Goal: Complete application form: Complete application form

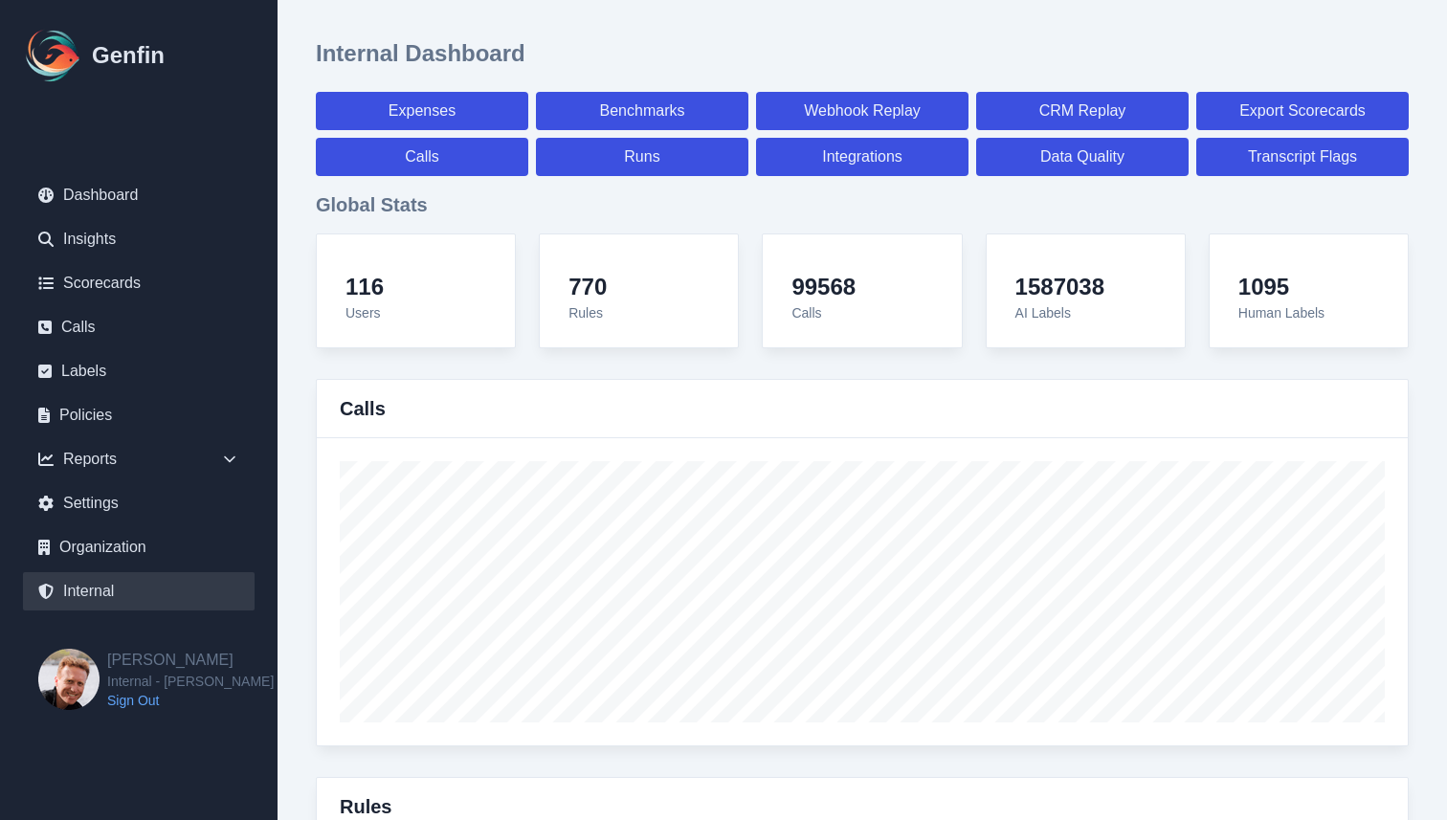
select select "paid"
select select "7"
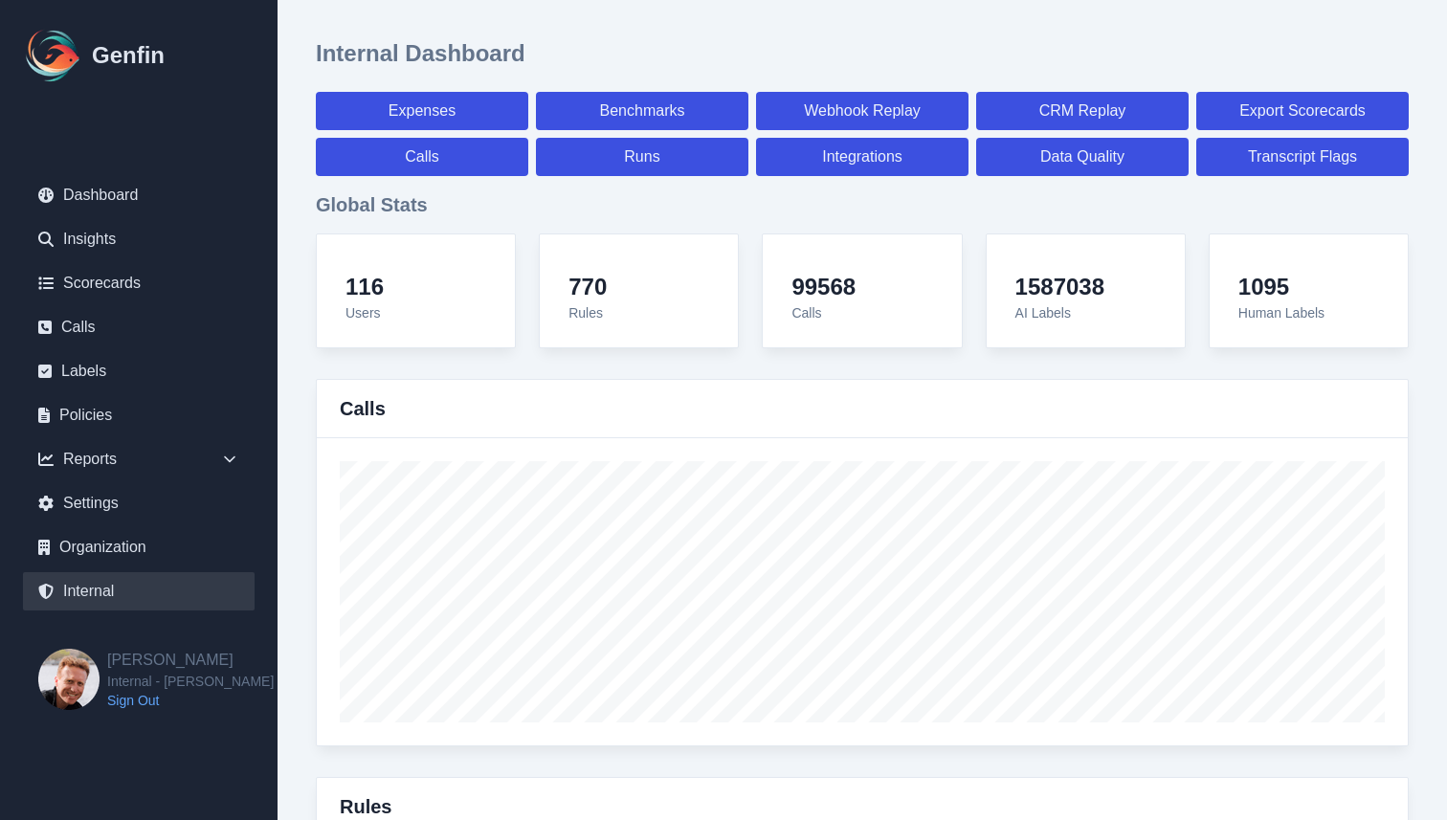
select select "paid"
select select "7"
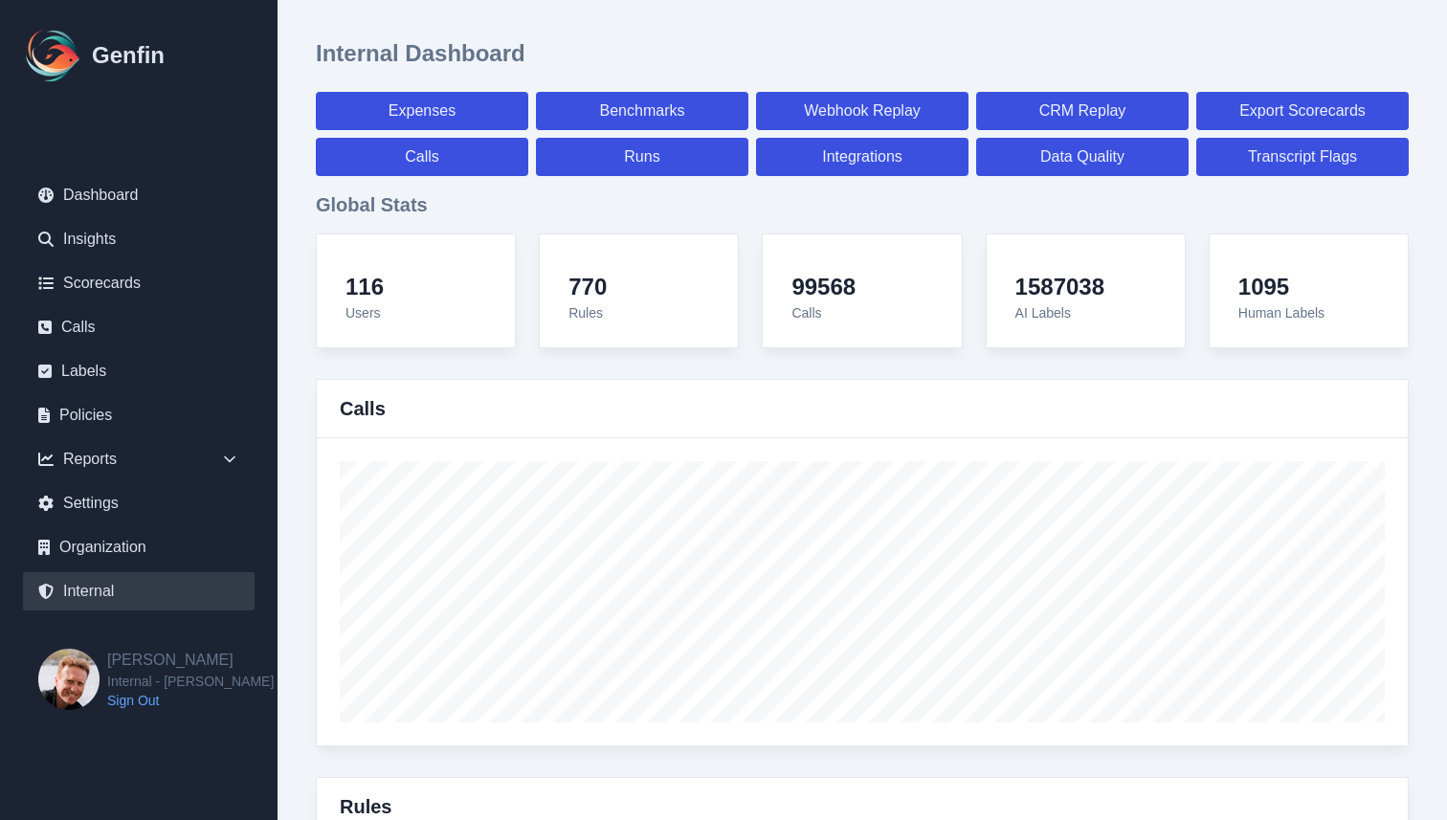
select select "7"
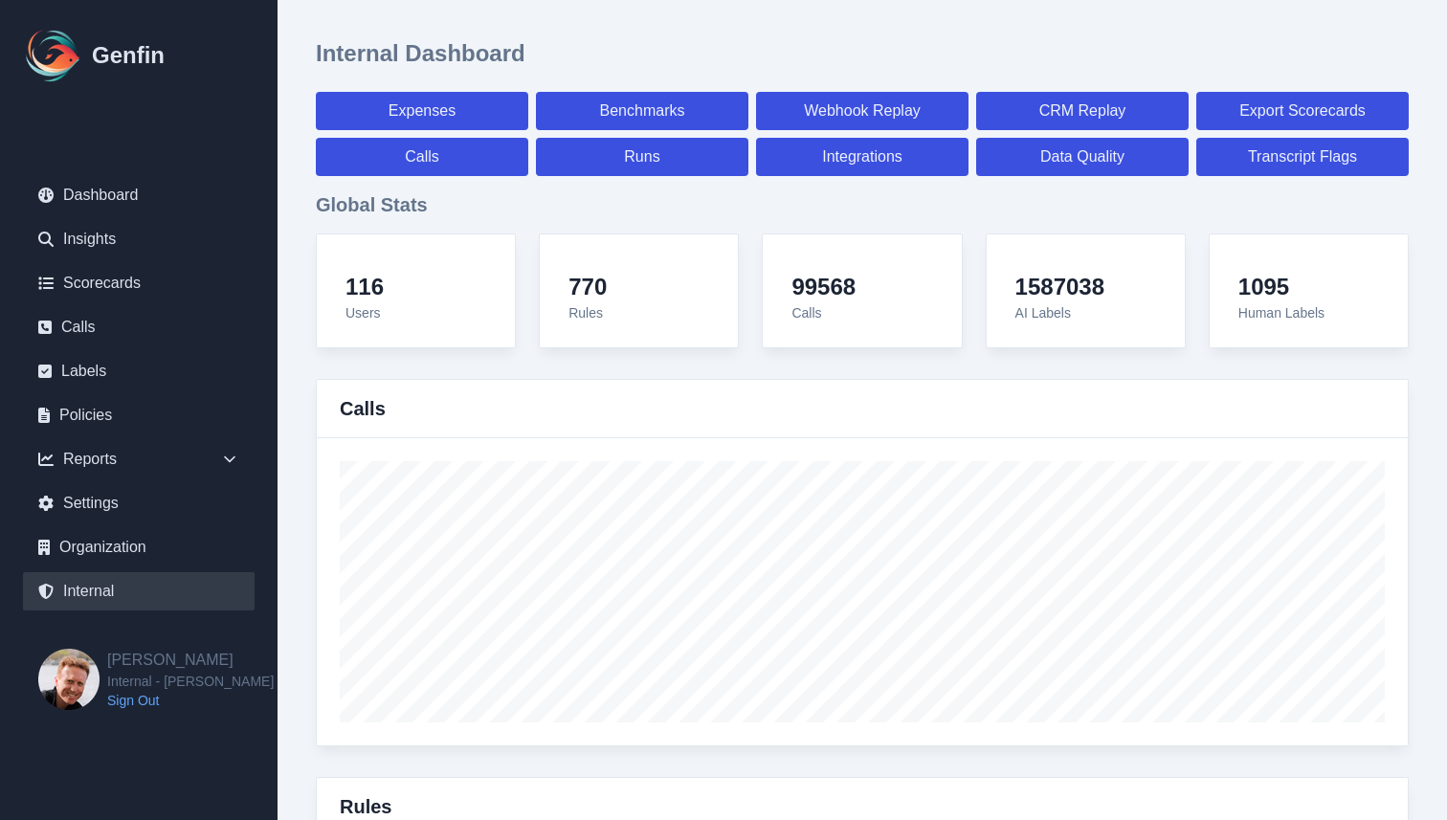
select select "7"
select select "paid"
select select "7"
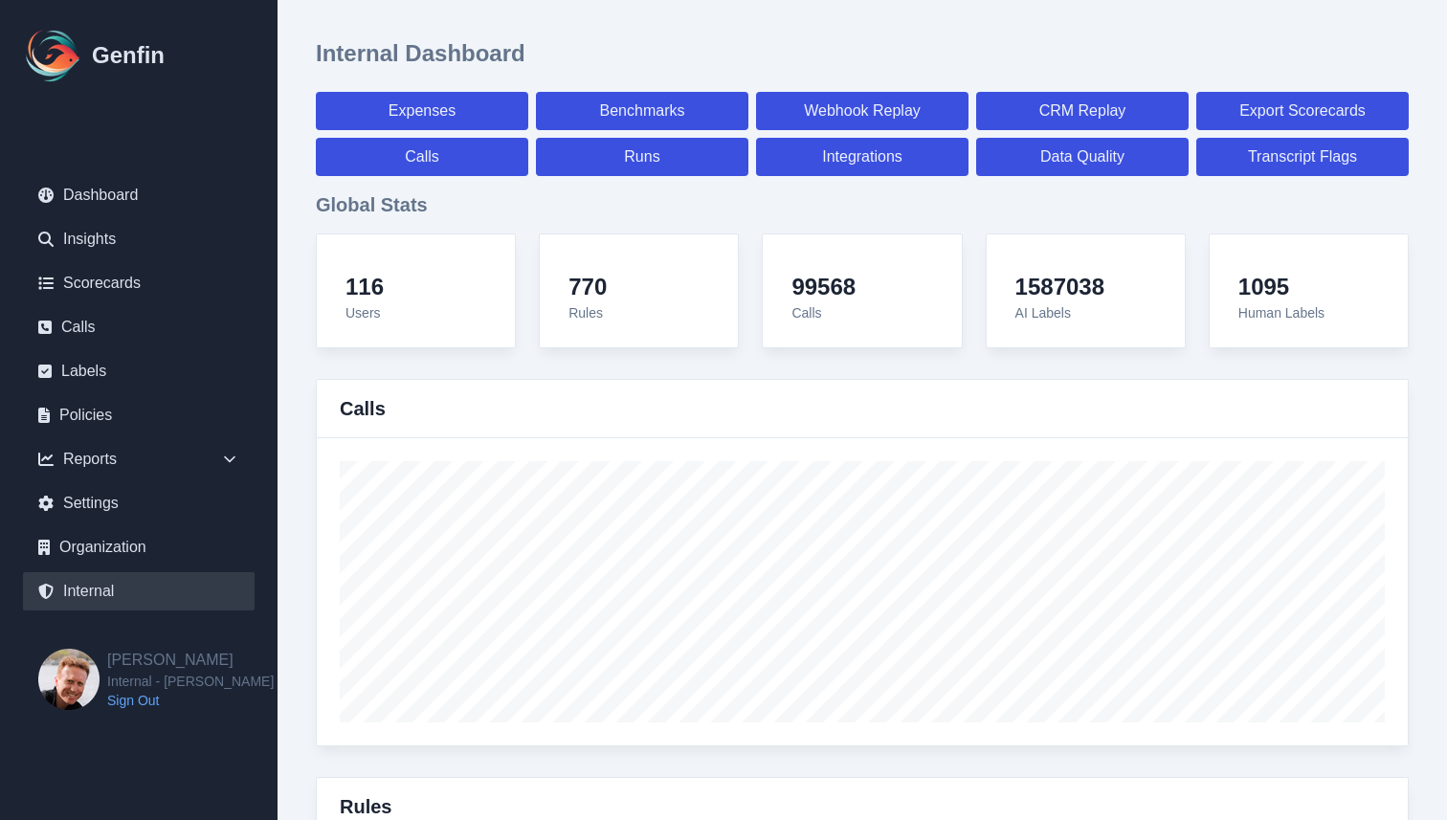
select select "7"
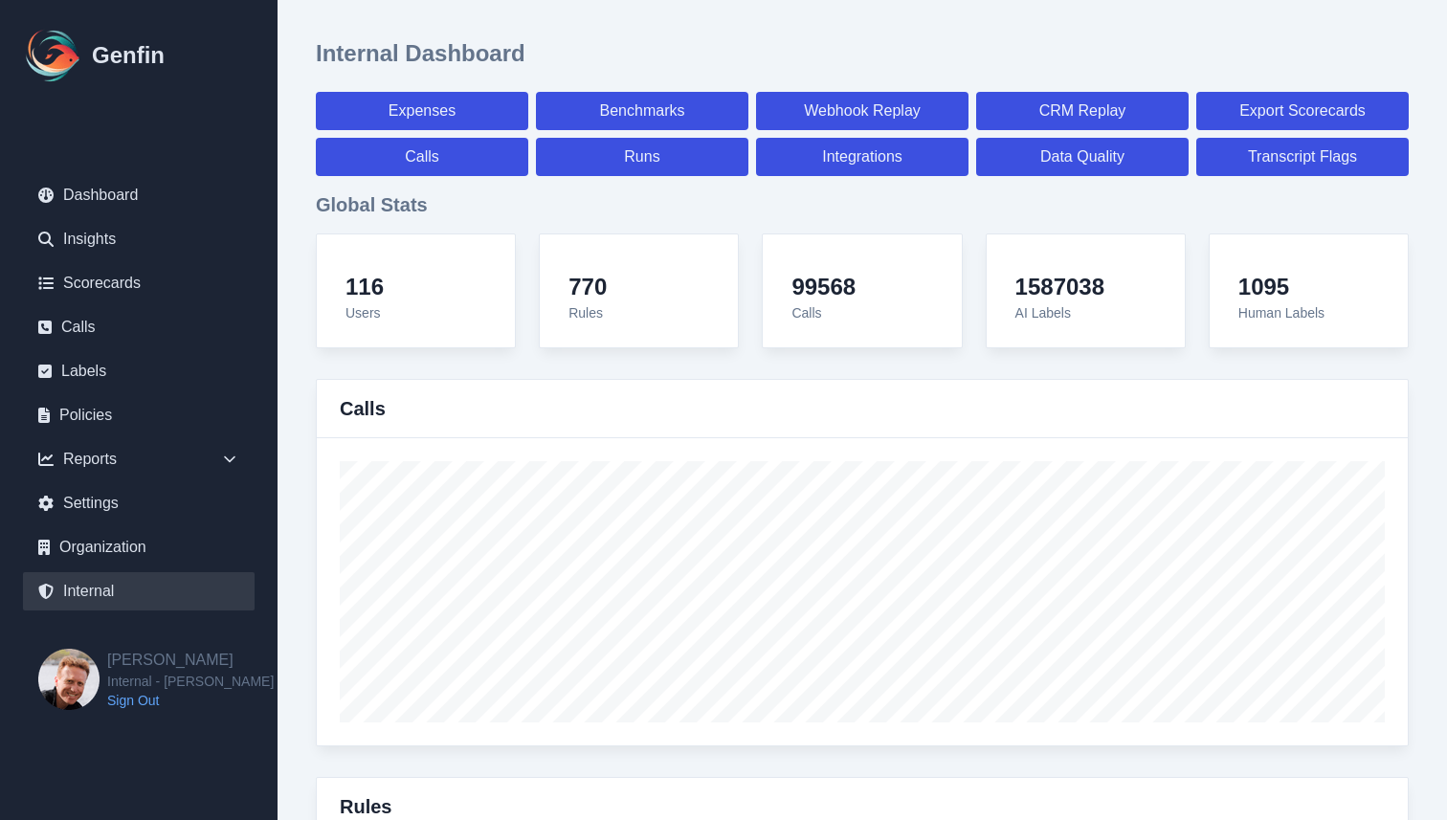
select select "7"
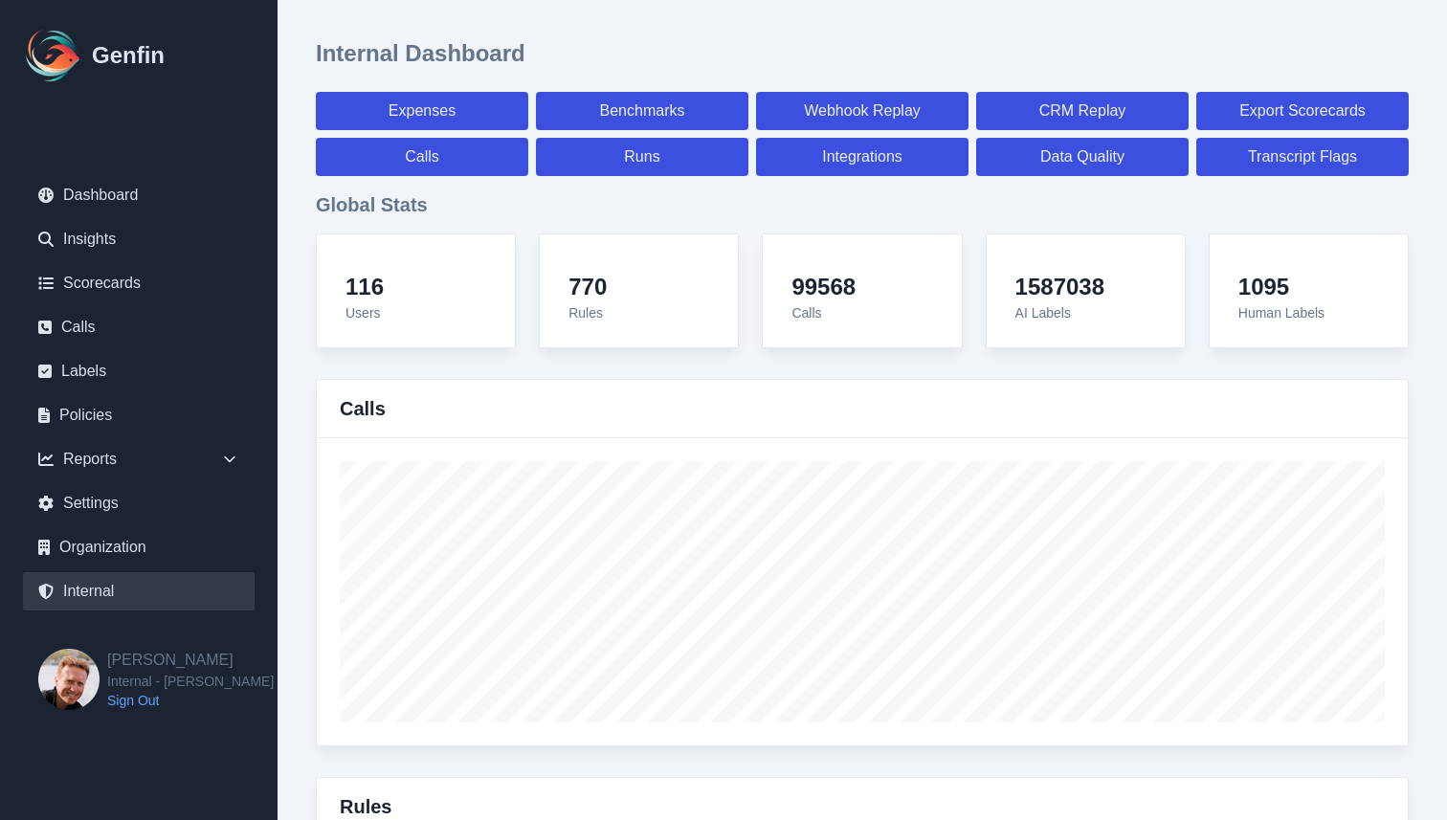
select select "7"
select select "paid"
select select "7"
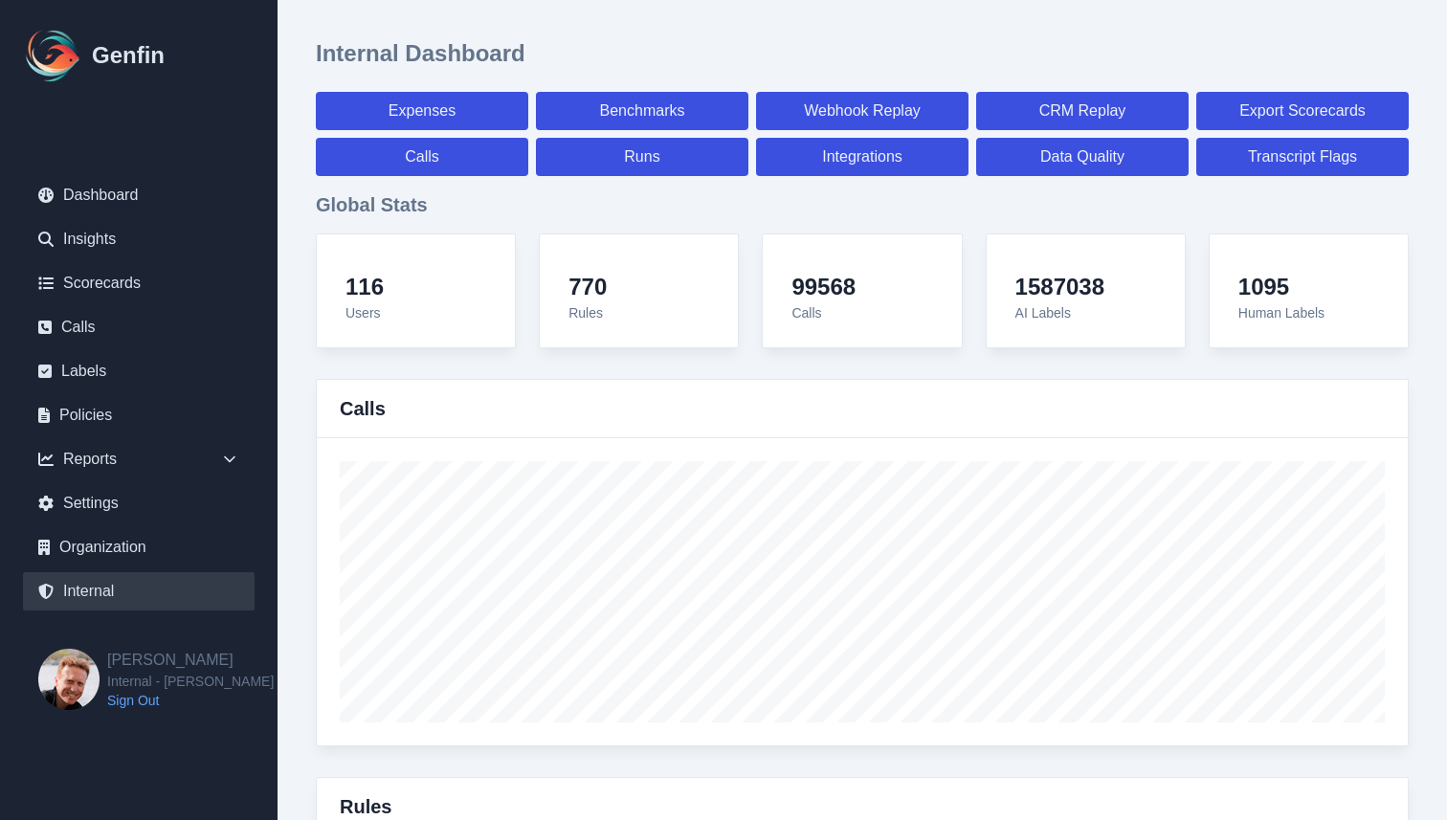
select select "paid"
select select "7"
select select "paid"
select select "7"
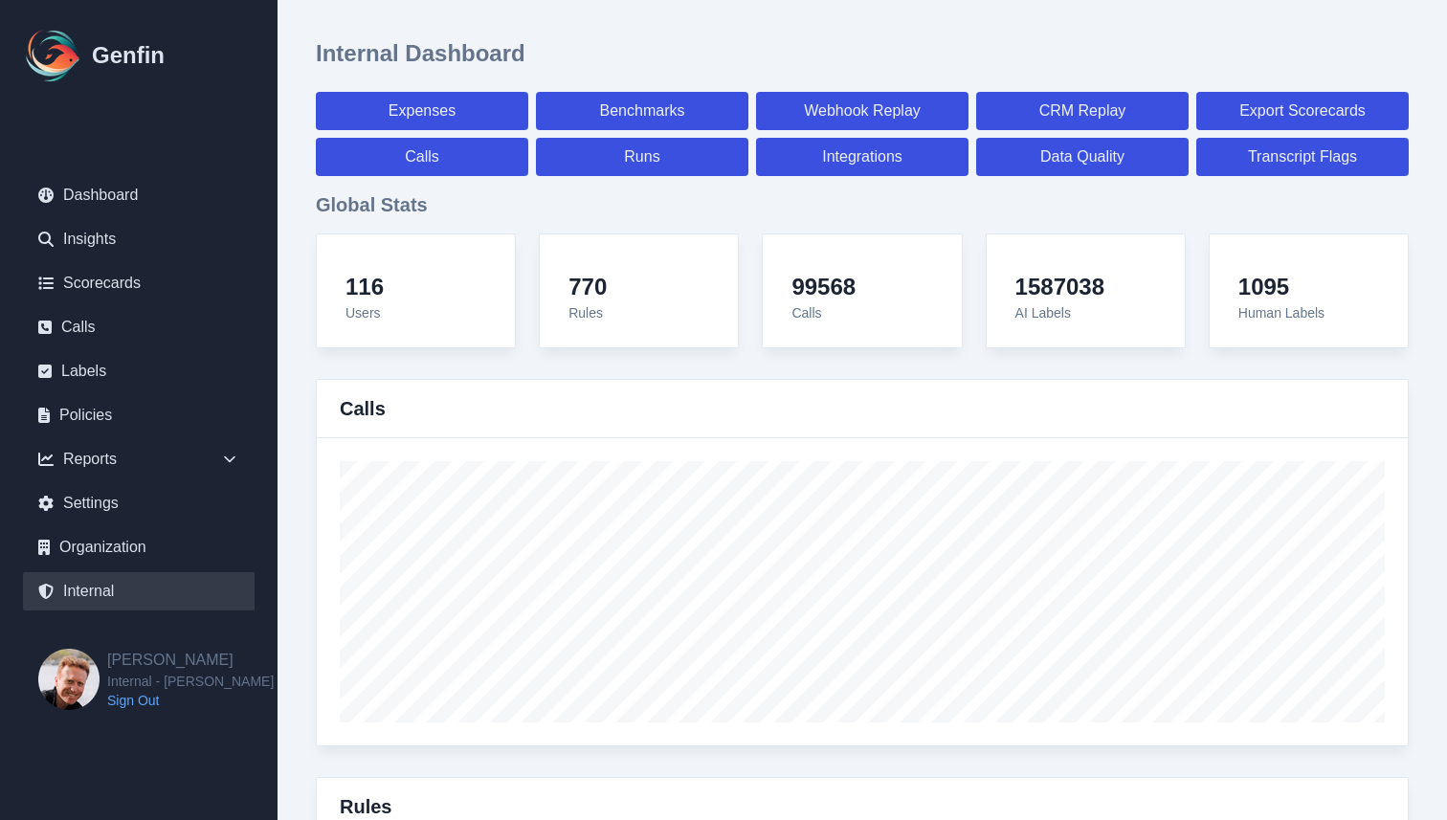
select select "7"
select select "paid"
select select "7"
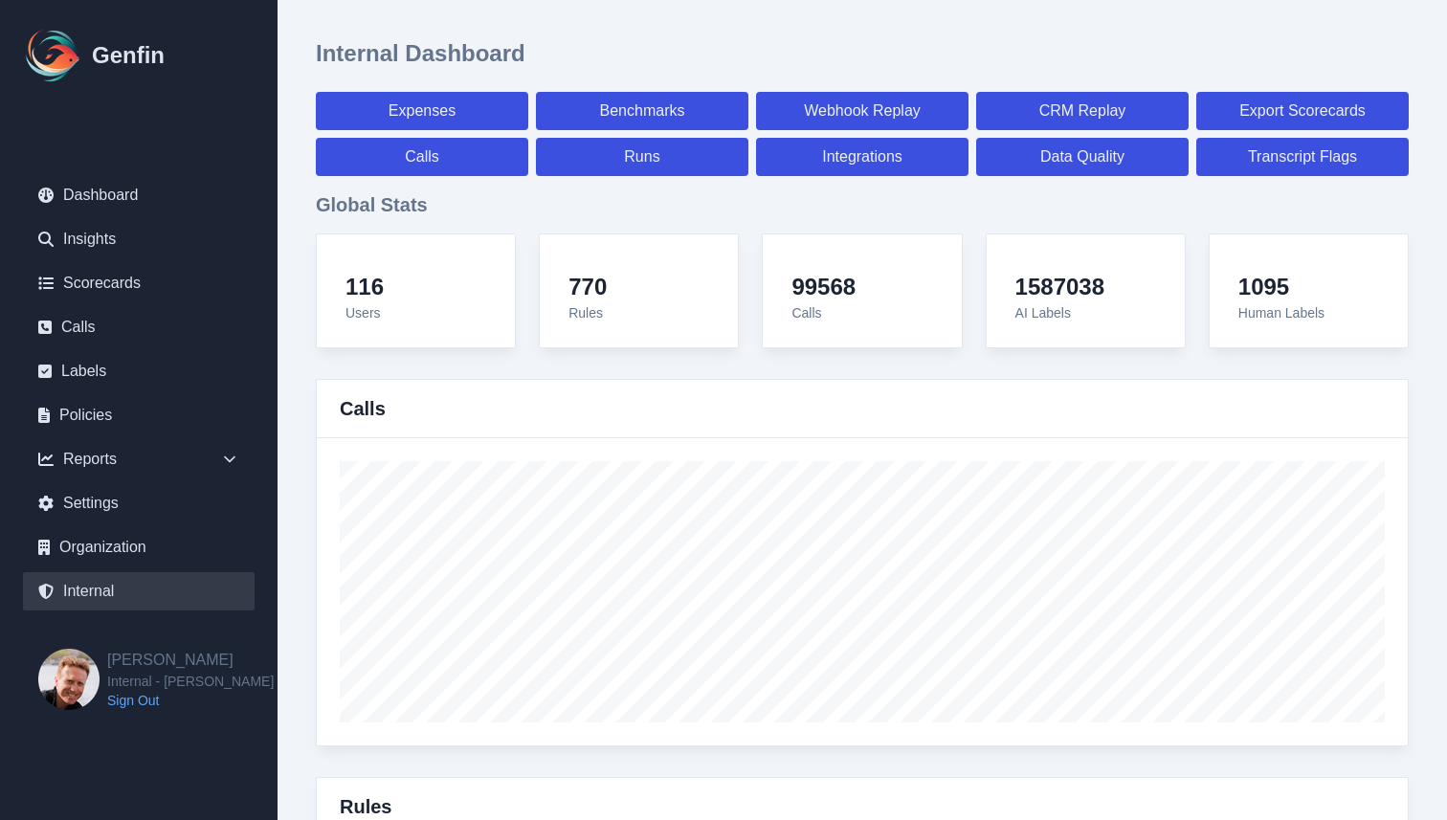
select select "paid"
select select "7"
select select "paid"
select select "7"
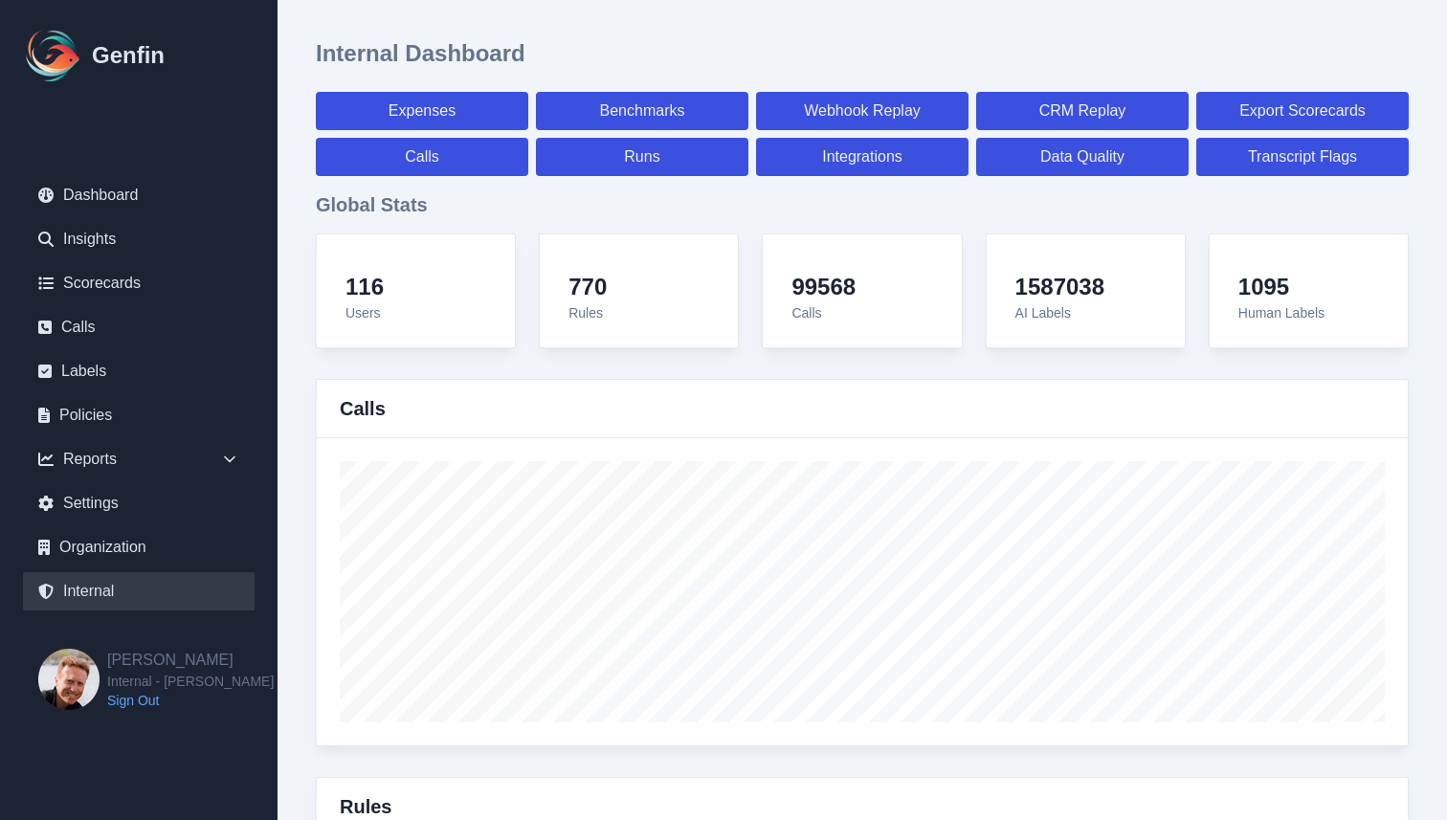
select select "7"
select select "paid"
select select "7"
select select "paid"
select select "7"
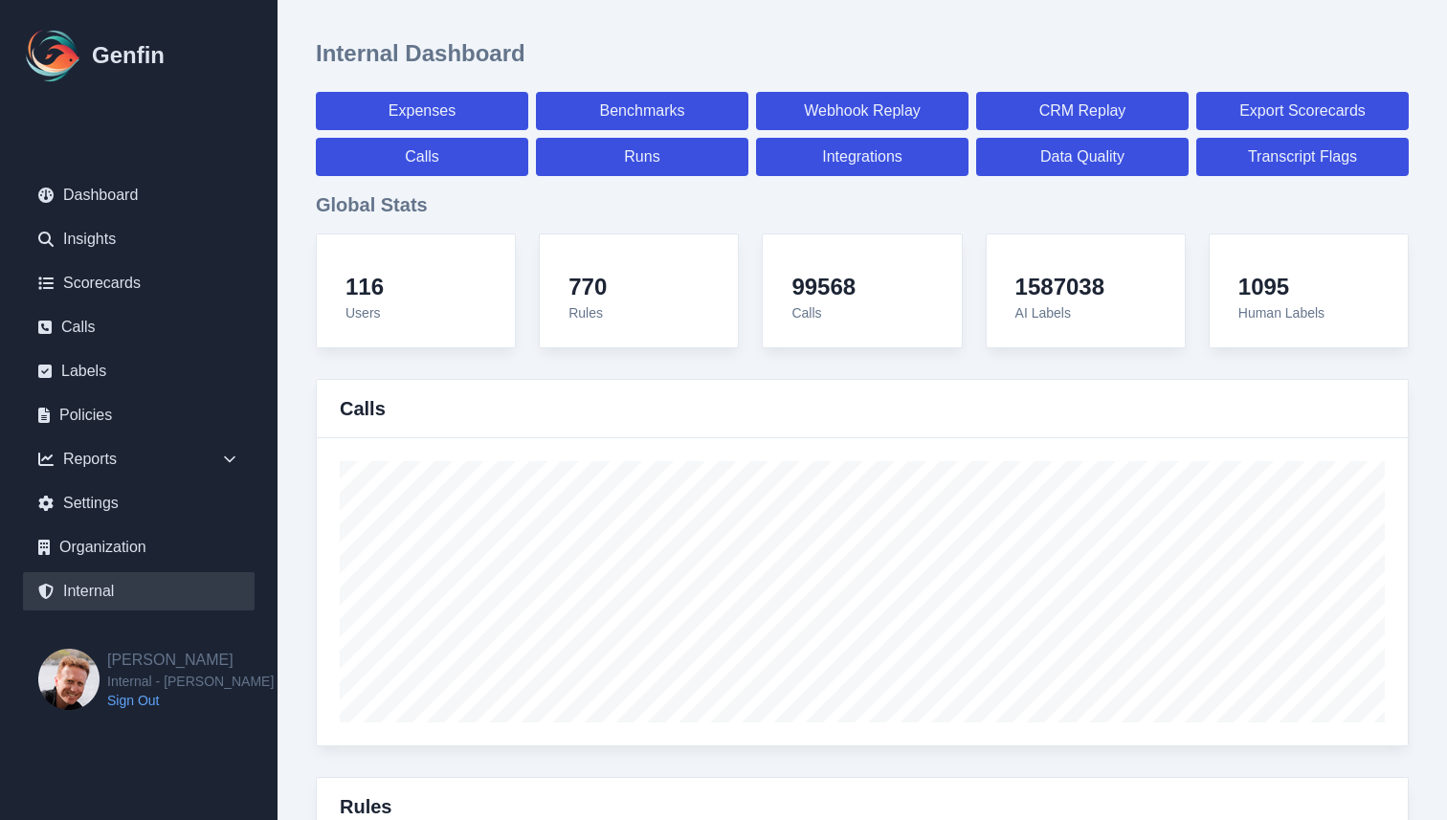
select select "7"
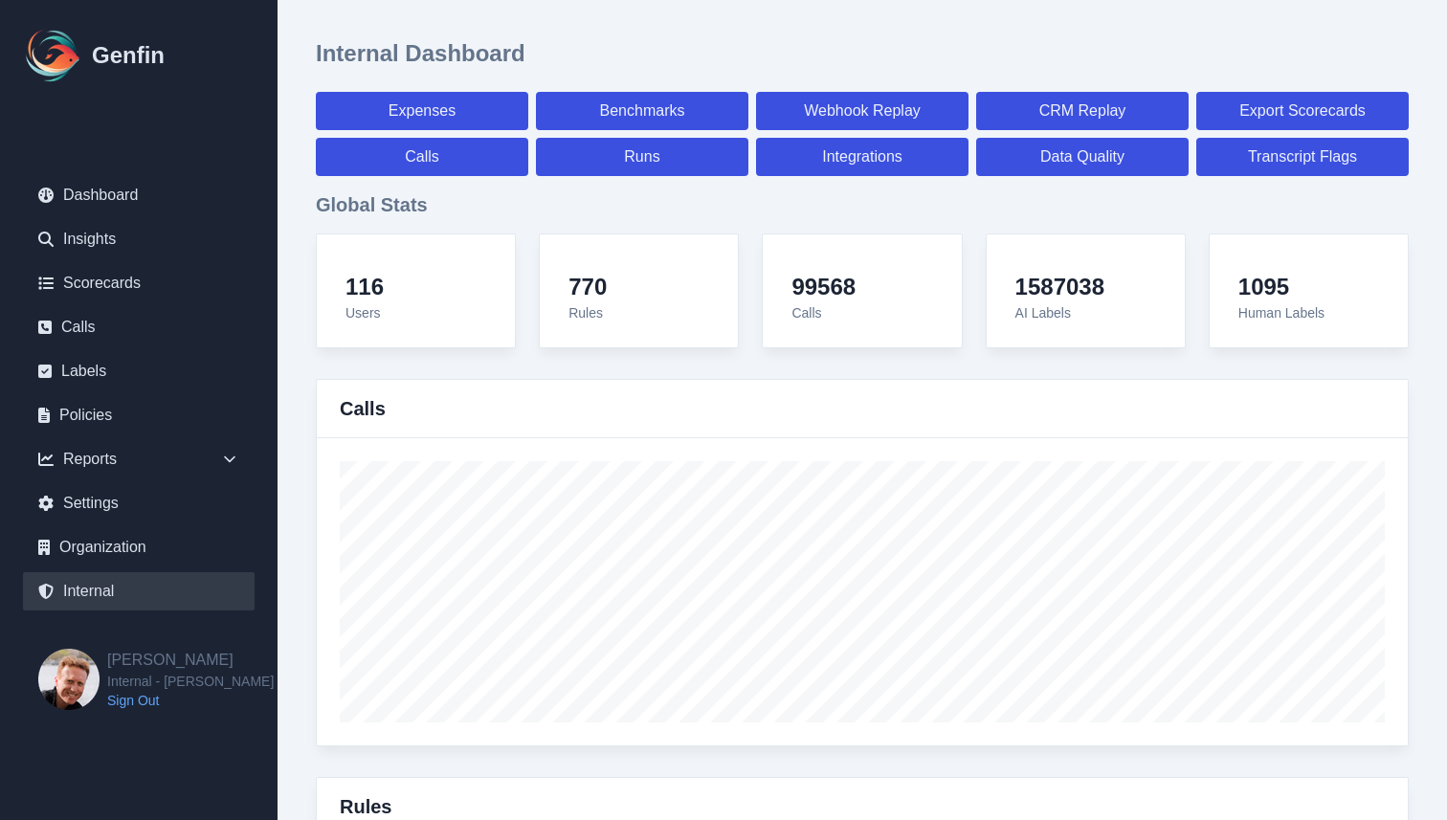
select select "paid"
select select "7"
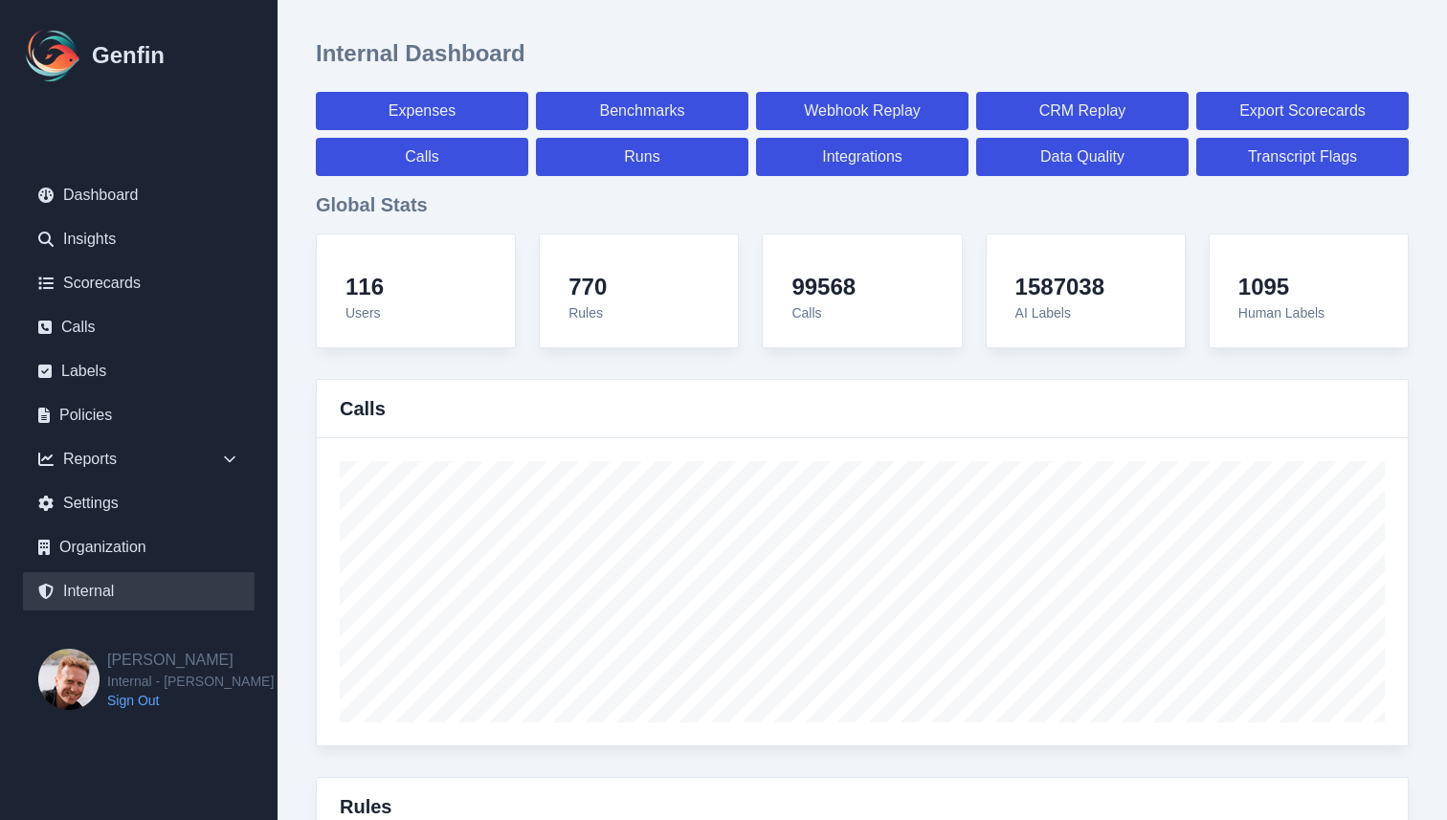
select select "paid"
select select "7"
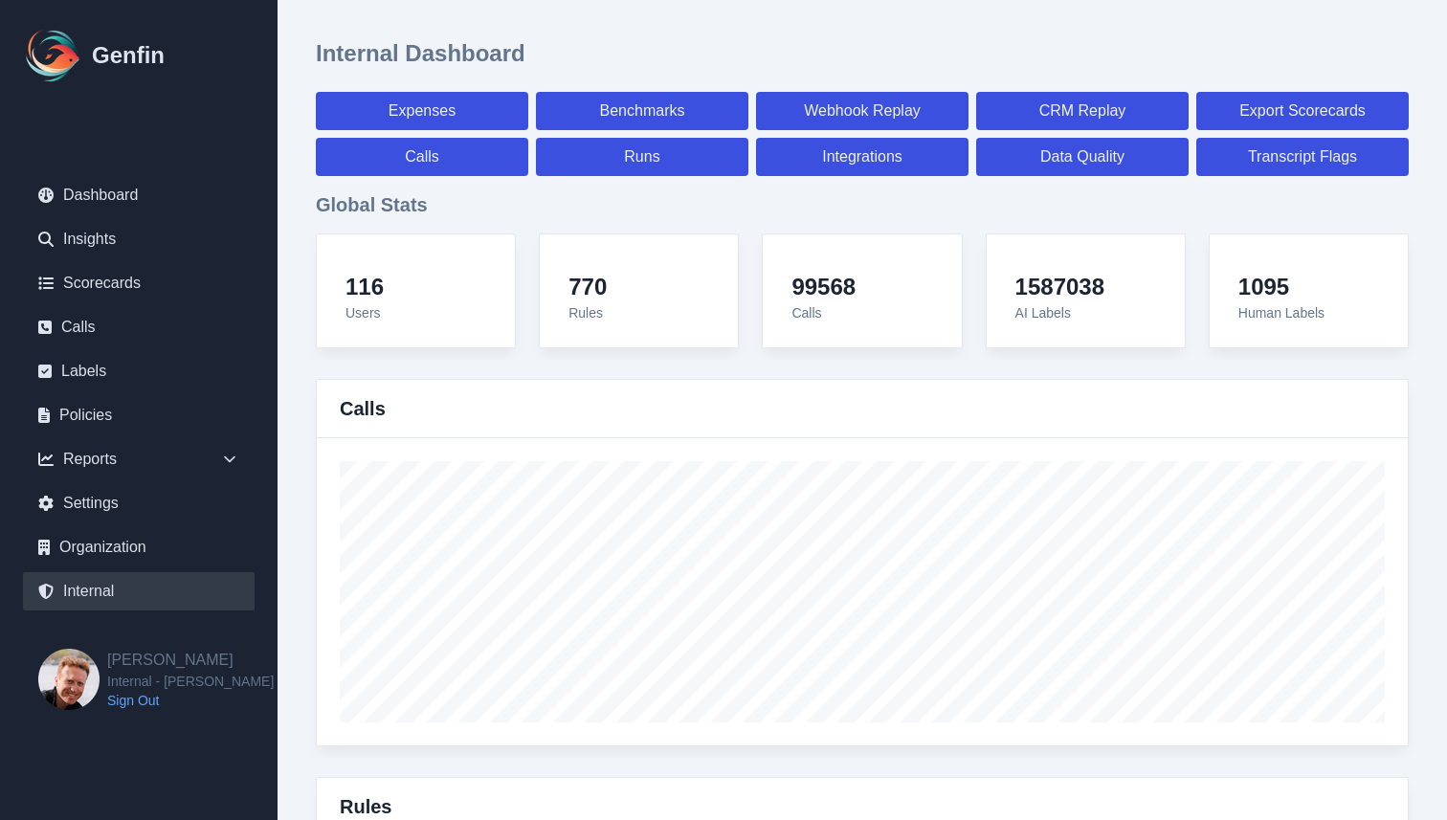
select select "7"
select select "paid"
select select "7"
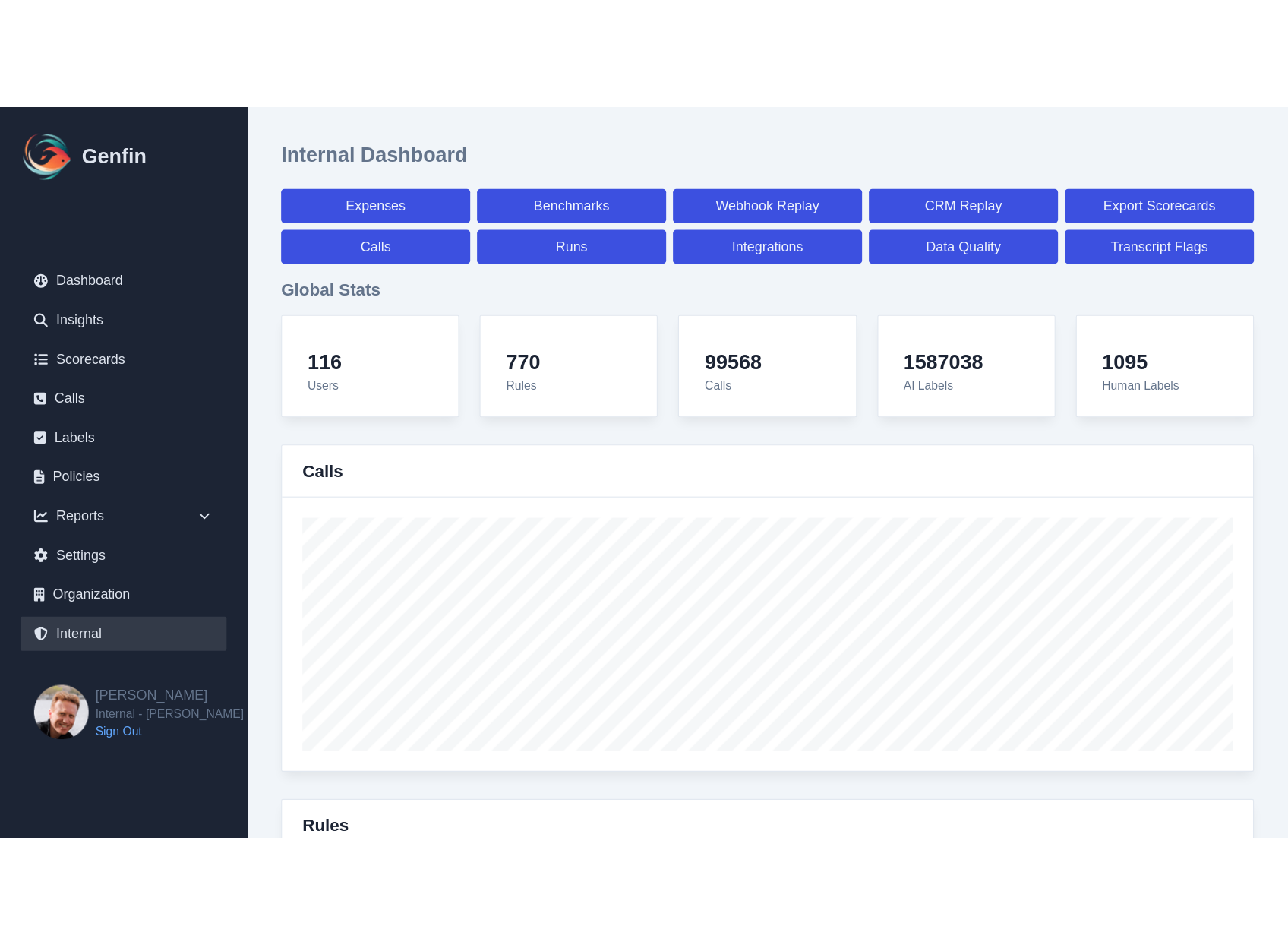
scroll to position [14930, 0]
